Goal: Task Accomplishment & Management: Complete application form

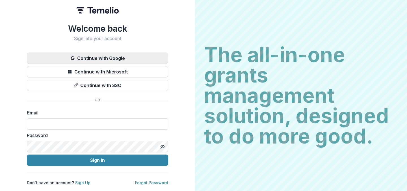
click at [117, 57] on button "Continue with Google" at bounding box center [97, 58] width 141 height 11
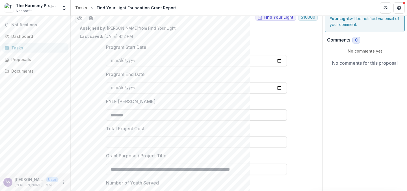
scroll to position [24, 0]
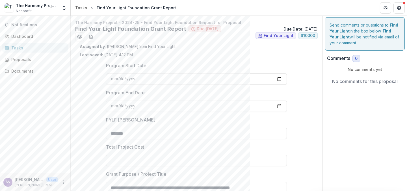
scroll to position [0, 0]
drag, startPoint x: 147, startPoint y: 148, endPoint x: 94, endPoint y: 150, distance: 52.9
copy p "Total Project Cost"
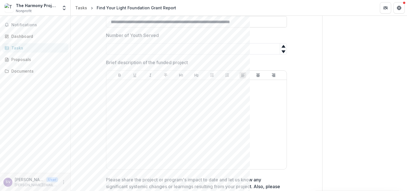
scroll to position [170, 0]
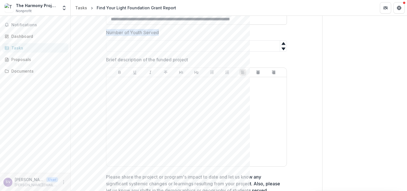
drag, startPoint x: 165, startPoint y: 33, endPoint x: 94, endPoint y: 32, distance: 71.3
copy p "Number of Youth Served"
drag, startPoint x: 192, startPoint y: 61, endPoint x: 88, endPoint y: 56, distance: 103.7
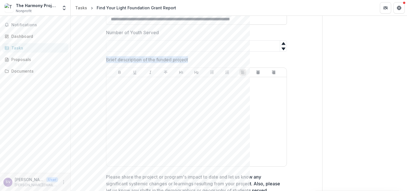
copy p "Brief description of the funded project"
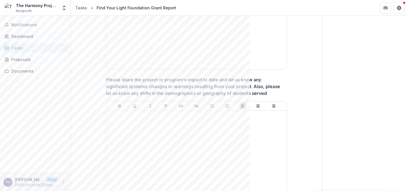
scroll to position [294, 0]
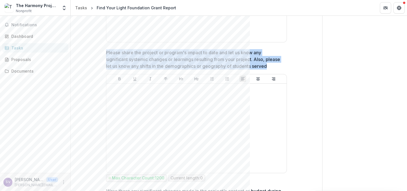
drag, startPoint x: 273, startPoint y: 67, endPoint x: 91, endPoint y: 52, distance: 182.8
copy p "Please share the project or program's impact to date and let us know any signif…"
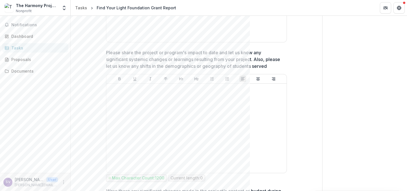
drag, startPoint x: 405, startPoint y: 74, endPoint x: 406, endPoint y: 52, distance: 22.1
click at [406, 52] on div "**********" at bounding box center [239, 103] width 337 height 175
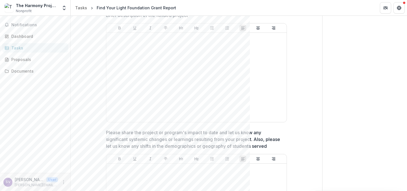
scroll to position [224, 0]
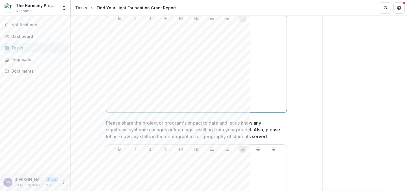
click at [268, 67] on div at bounding box center [197, 67] width 176 height 85
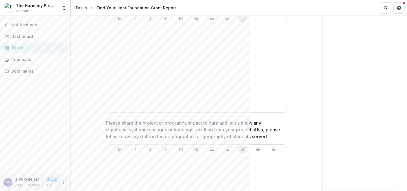
drag, startPoint x: 405, startPoint y: 69, endPoint x: 405, endPoint y: 54, distance: 14.5
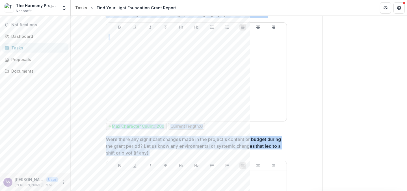
scroll to position [362, 0]
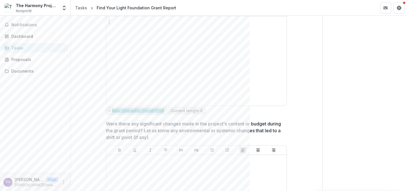
drag, startPoint x: 100, startPoint y: 52, endPoint x: 166, endPoint y: 110, distance: 87.2
copy div "Please share the project or program's impact to date and let us know any signif…"
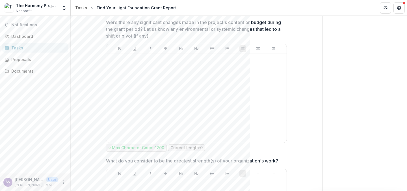
scroll to position [453, 0]
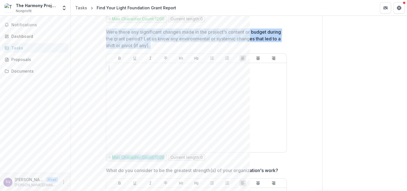
drag, startPoint x: 103, startPoint y: 32, endPoint x: 163, endPoint y: 159, distance: 140.7
click at [163, 159] on div "**********" at bounding box center [197, 177] width 190 height 1144
copy div "Were there any significant changes made in the project's content or budget duri…"
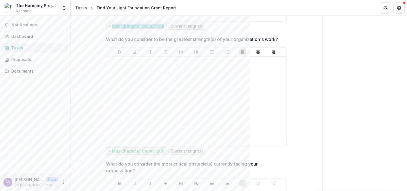
scroll to position [589, 0]
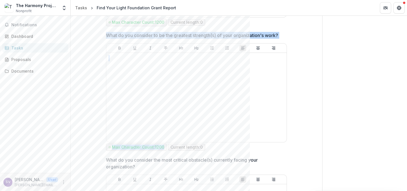
drag, startPoint x: 100, startPoint y: 34, endPoint x: 163, endPoint y: 148, distance: 130.3
click at [163, 148] on div "**********" at bounding box center [197, 42] width 234 height 1144
copy div "What do you consider to be the greatest strength(s) of your organization's work…"
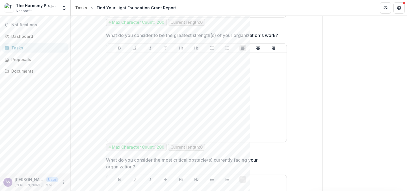
click at [345, 98] on div "Send comments or questions to Find Your Light in the box below. Find Your Light…" at bounding box center [365, 30] width 85 height 1207
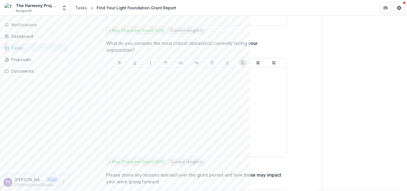
scroll to position [724, 0]
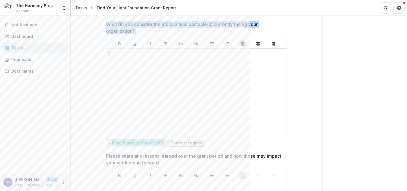
drag, startPoint x: 104, startPoint y: 26, endPoint x: 163, endPoint y: 145, distance: 133.2
copy div "What do you consider the most critical obstacle(s) currently facing your organi…"
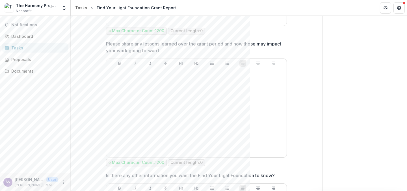
scroll to position [838, 0]
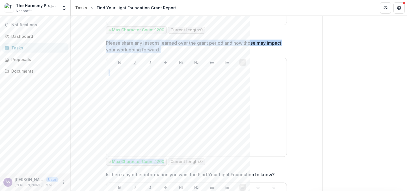
drag, startPoint x: 105, startPoint y: 41, endPoint x: 164, endPoint y: 164, distance: 135.9
copy div "Please share any lessons learned over the grant period and how those may impact…"
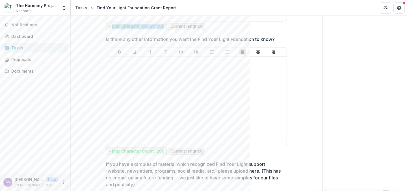
scroll to position [958, 0]
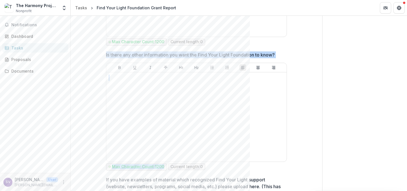
drag, startPoint x: 97, startPoint y: 56, endPoint x: 165, endPoint y: 167, distance: 130.0
copy div "Is there any other information you want the Find Your Light Foundation to know?…"
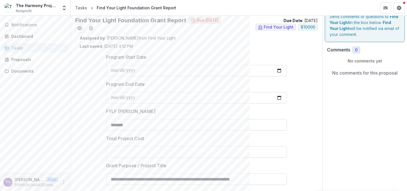
scroll to position [0, 0]
